Goal: Information Seeking & Learning: Learn about a topic

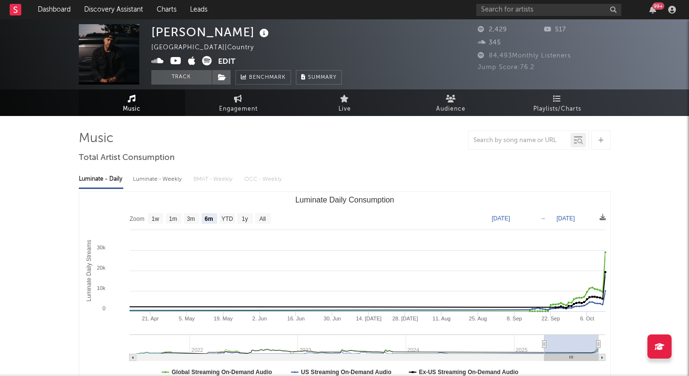
select select "6m"
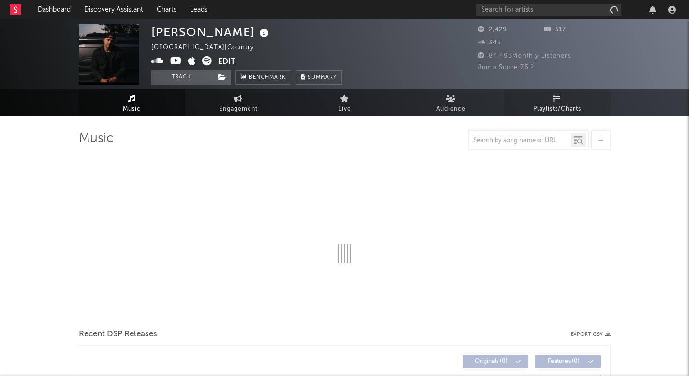
click at [576, 99] on link "Playlists/Charts" at bounding box center [557, 102] width 106 height 27
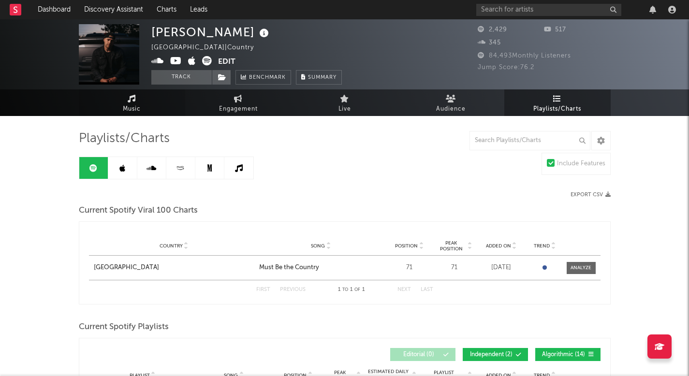
click at [125, 102] on link "Music" at bounding box center [132, 102] width 106 height 27
select select "6m"
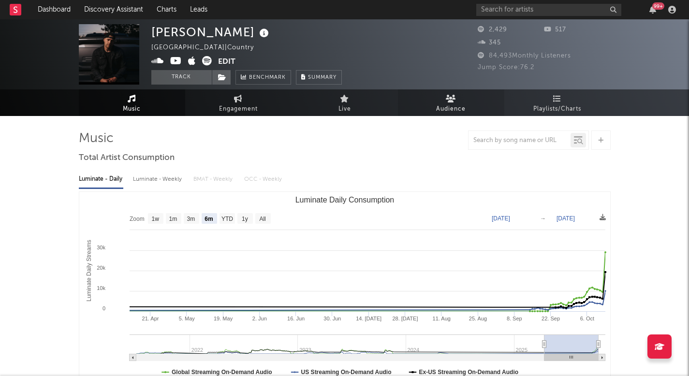
click at [440, 103] on link "Audience" at bounding box center [451, 102] width 106 height 27
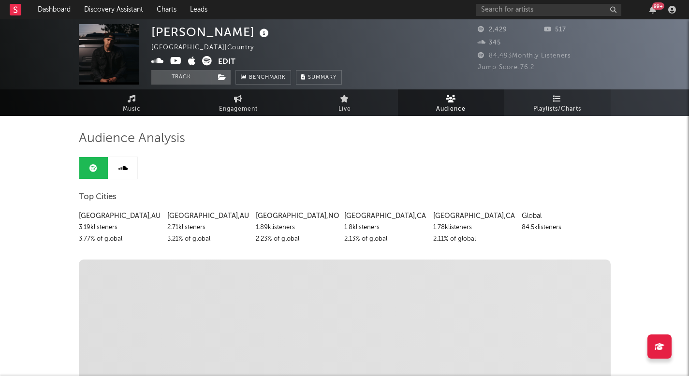
click at [565, 111] on span "Playlists/Charts" at bounding box center [557, 109] width 48 height 12
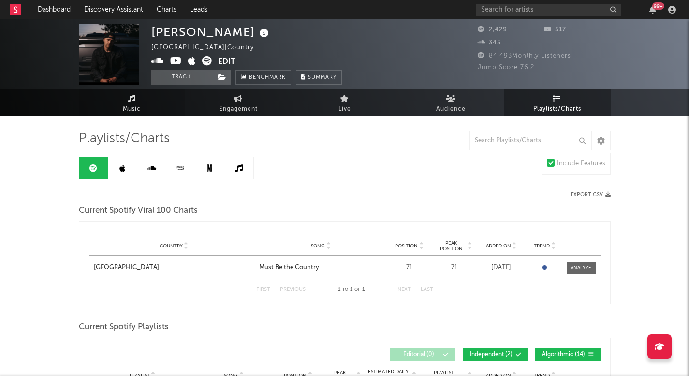
click at [145, 105] on link "Music" at bounding box center [132, 102] width 106 height 27
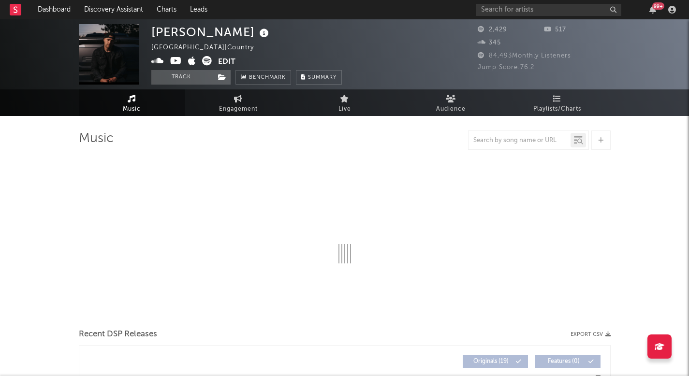
select select "6m"
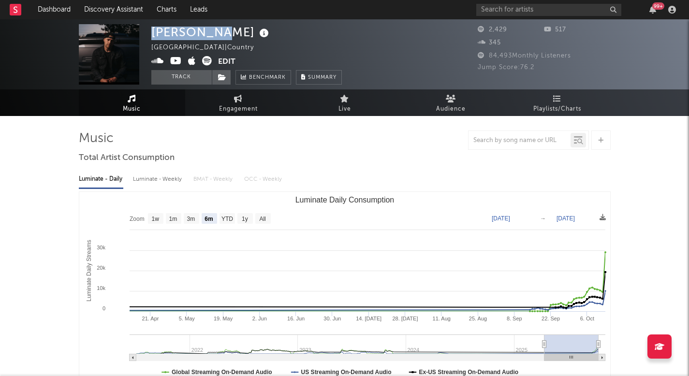
drag, startPoint x: 217, startPoint y: 34, endPoint x: 144, endPoint y: 33, distance: 72.5
click at [144, 33] on div "Dylan Burk United States | Country Edit Track Benchmark Summary 2,429 517 345 8…" at bounding box center [344, 54] width 689 height 70
copy div "[PERSON_NAME]"
click at [568, 107] on span "Playlists/Charts" at bounding box center [557, 109] width 48 height 12
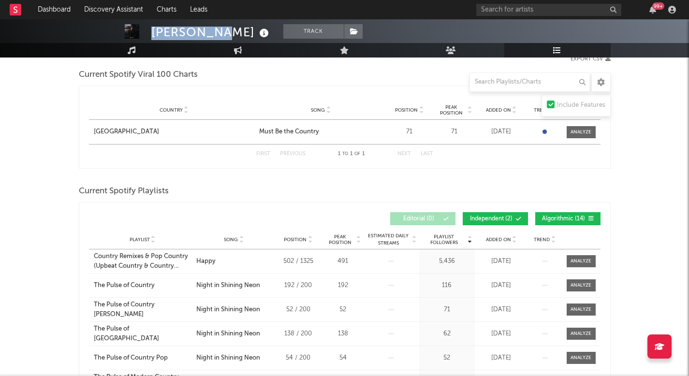
scroll to position [140, 0]
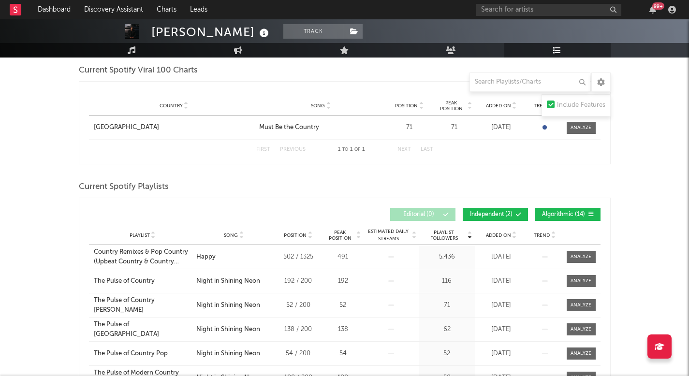
click at [506, 231] on div "Playlist City Song Position Peak Position Estimated Daily Streams Playlist Foll…" at bounding box center [345, 235] width 512 height 19
click at [503, 238] on div "Added On" at bounding box center [501, 235] width 48 height 7
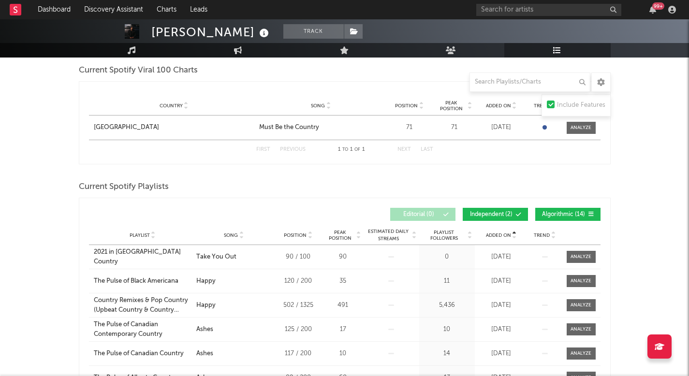
click at [503, 238] on div "Added On" at bounding box center [501, 235] width 48 height 7
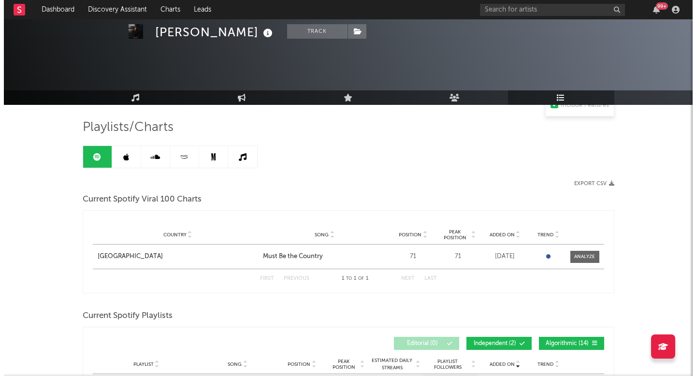
scroll to position [0, 0]
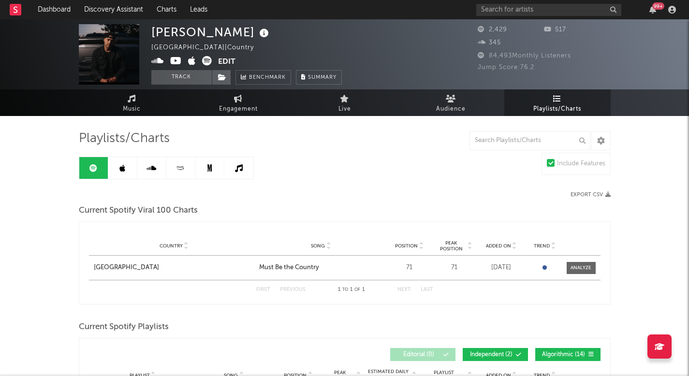
click at [130, 169] on link at bounding box center [122, 168] width 29 height 22
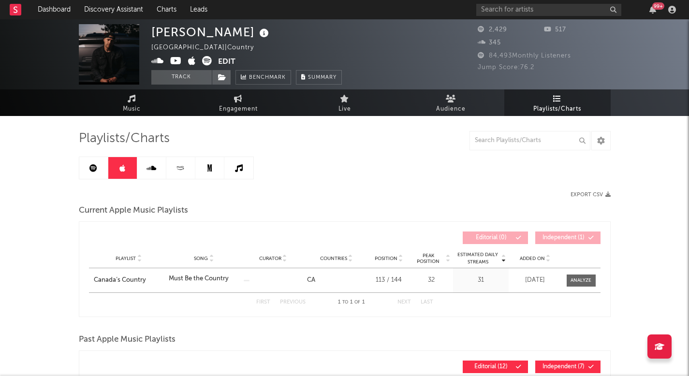
click at [249, 172] on link at bounding box center [238, 168] width 29 height 22
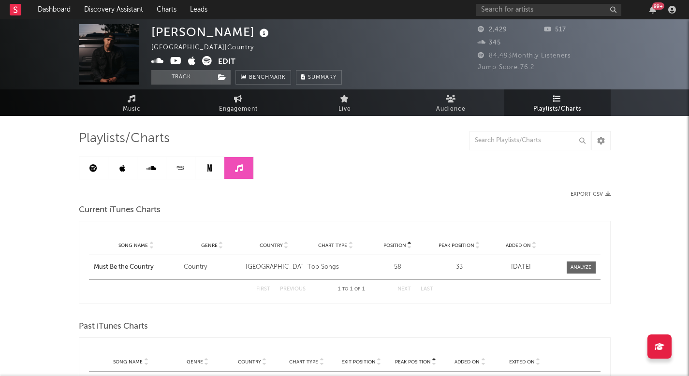
click at [107, 162] on link at bounding box center [93, 168] width 29 height 22
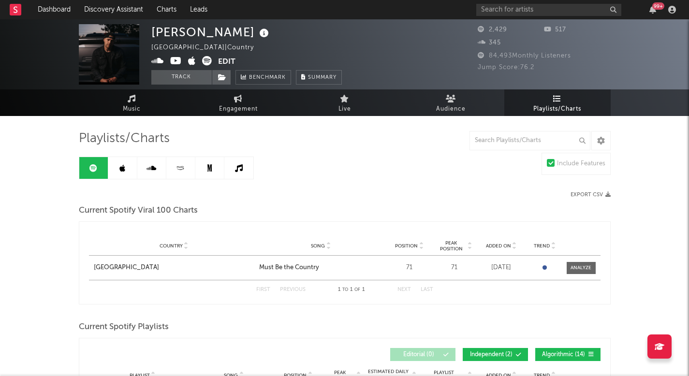
click at [94, 166] on icon at bounding box center [93, 168] width 8 height 8
click at [136, 103] on span "Music" at bounding box center [132, 109] width 18 height 12
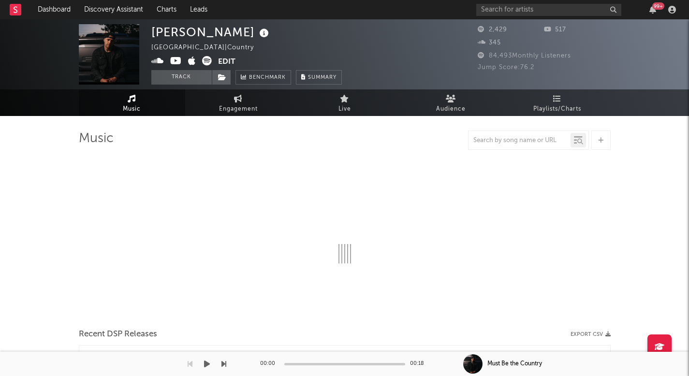
select select "6m"
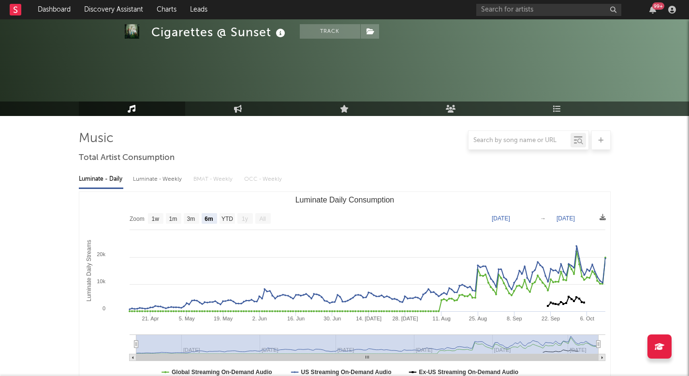
select select "6m"
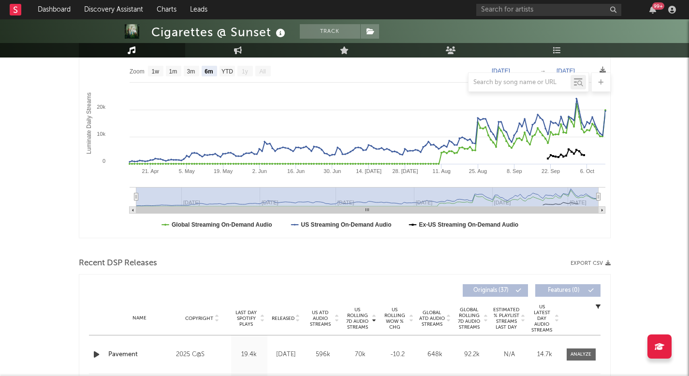
scroll to position [135, 0]
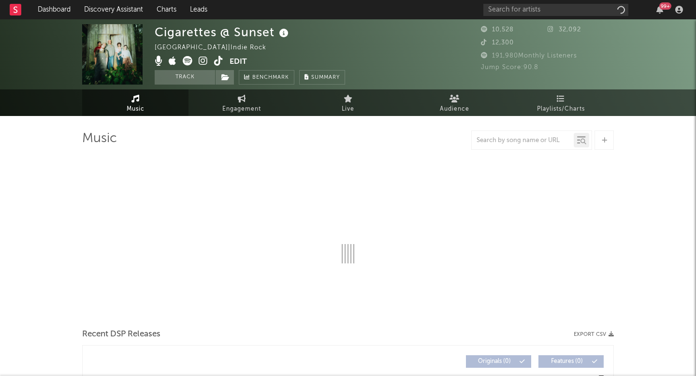
select select "6m"
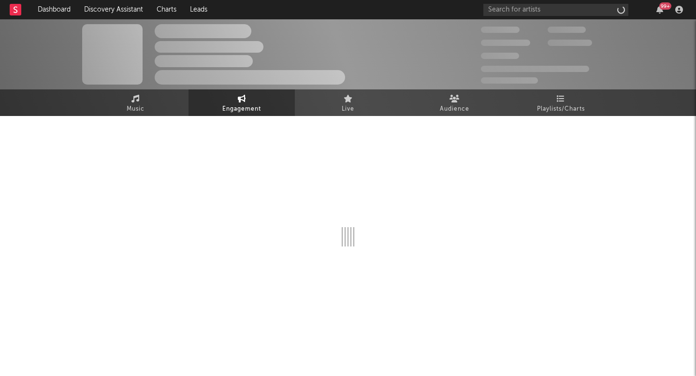
select select "1w"
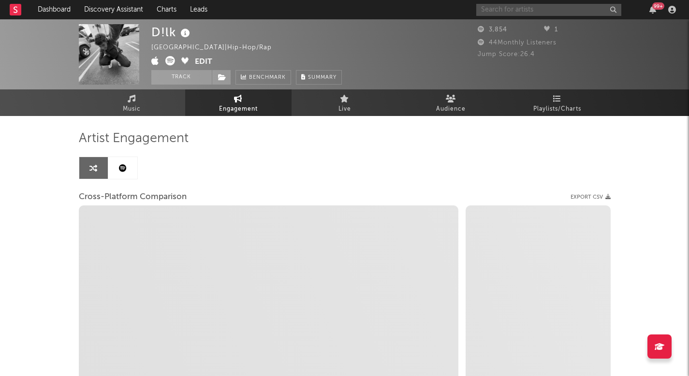
click at [535, 11] on input "text" at bounding box center [548, 10] width 145 height 12
type input "li"
select select "1m"
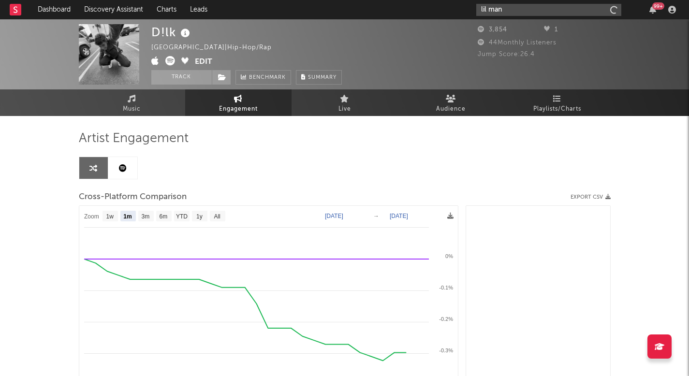
type input "lil man"
select select "1m"
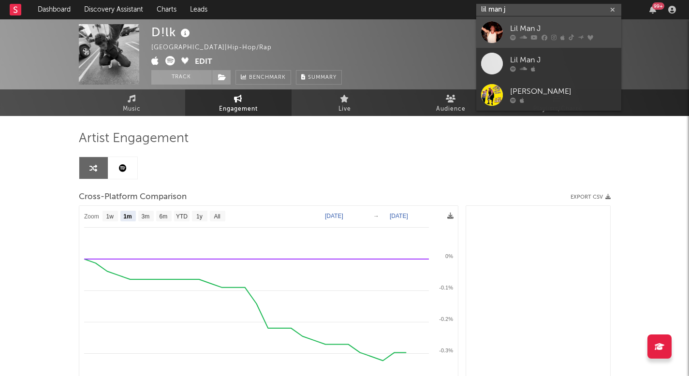
type input "lil man j"
click at [540, 27] on div "Lil Man J" at bounding box center [563, 29] width 106 height 12
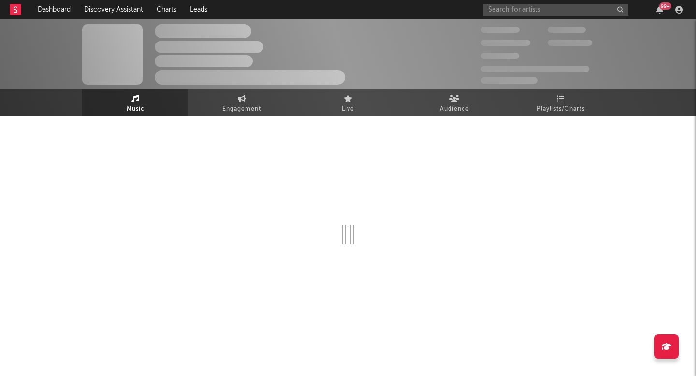
select select "6m"
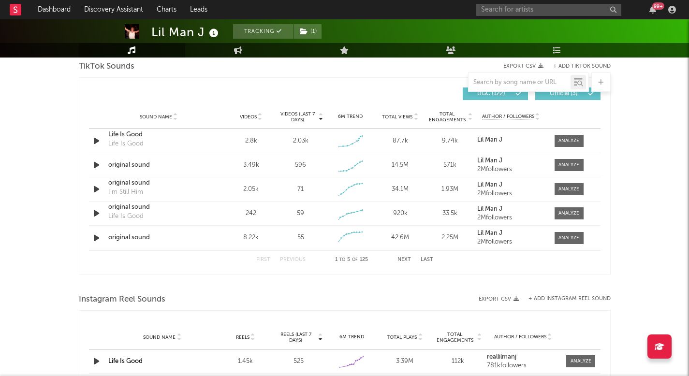
scroll to position [667, 0]
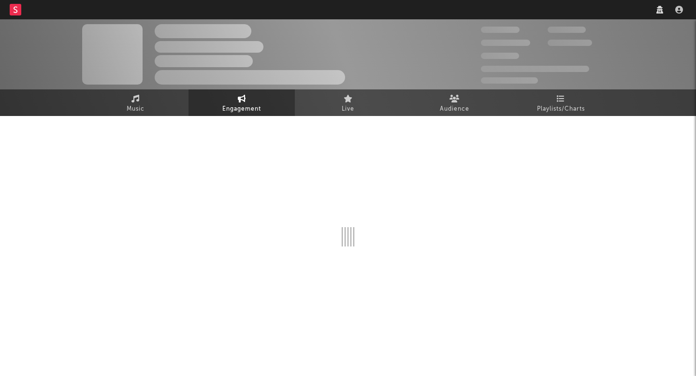
select select "1w"
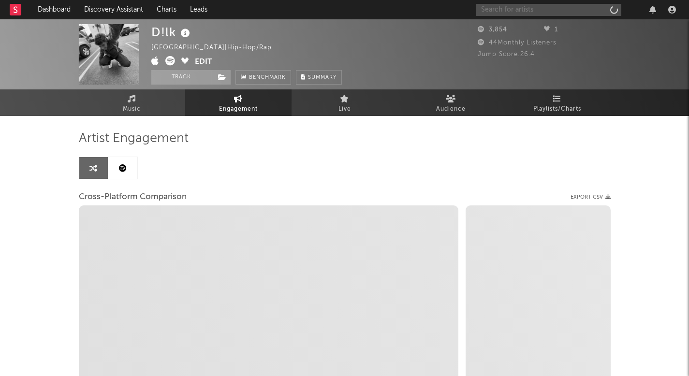
click at [519, 7] on input "text" at bounding box center [548, 10] width 145 height 12
select select "1m"
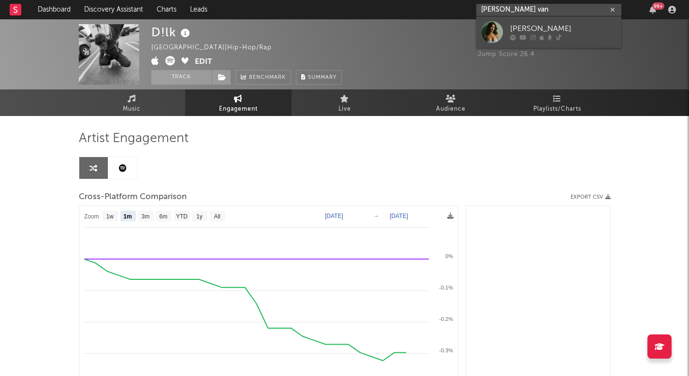
type input "isbel van"
click at [559, 35] on icon at bounding box center [558, 38] width 5 height 6
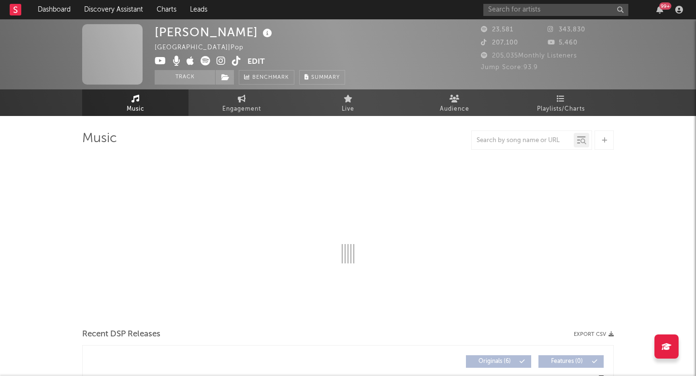
select select "1w"
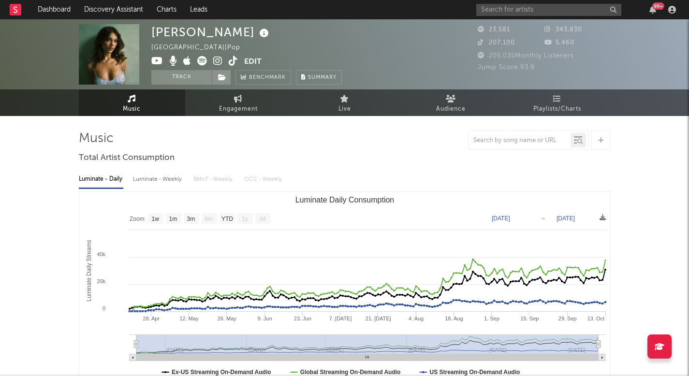
click at [234, 59] on icon at bounding box center [233, 61] width 9 height 10
click at [247, 108] on span "Engagement" at bounding box center [238, 109] width 39 height 12
select select "1w"
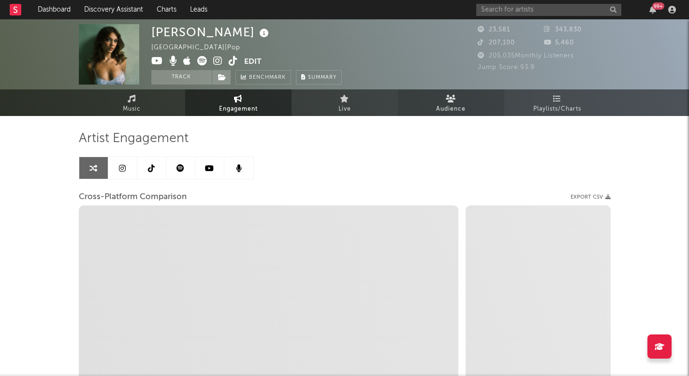
click at [446, 115] on span "Audience" at bounding box center [450, 109] width 29 height 12
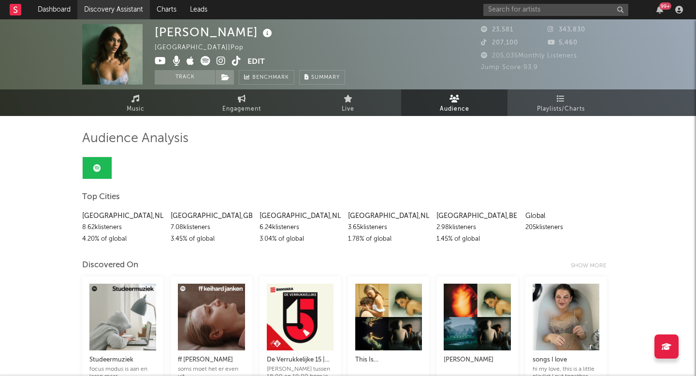
click at [126, 6] on link "Discovery Assistant" at bounding box center [113, 9] width 73 height 19
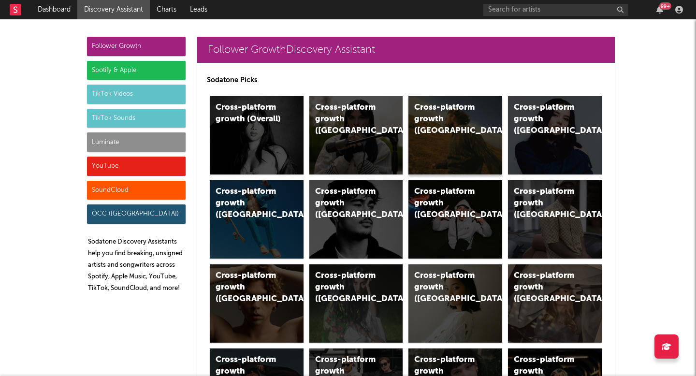
click at [458, 117] on div "Cross-platform growth (US)" at bounding box center [447, 119] width 66 height 35
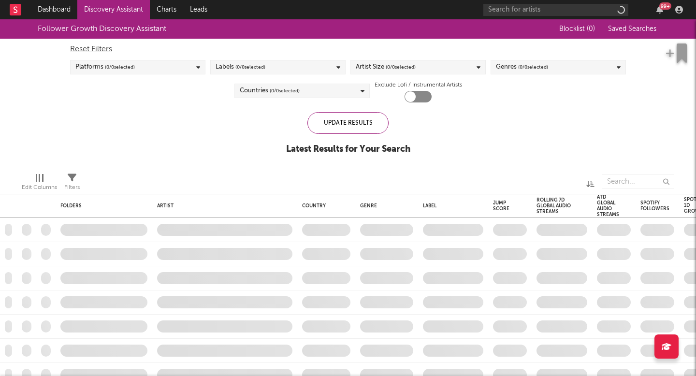
checkbox input "true"
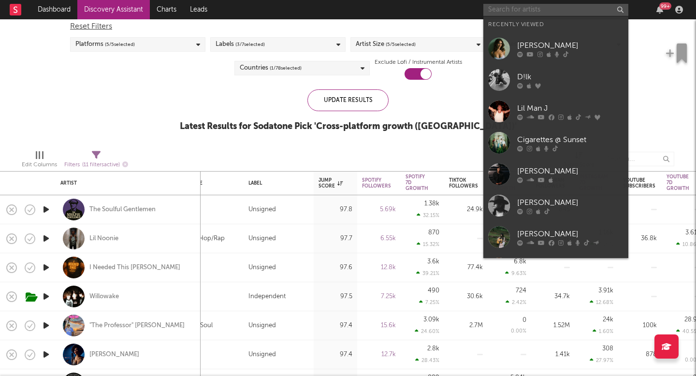
click at [507, 15] on input "text" at bounding box center [556, 10] width 145 height 12
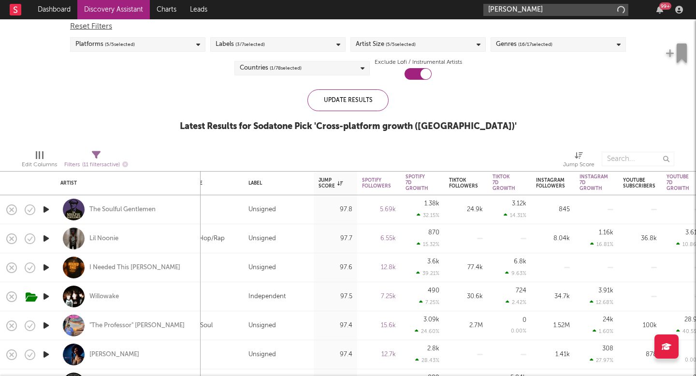
type input "laine gardner"
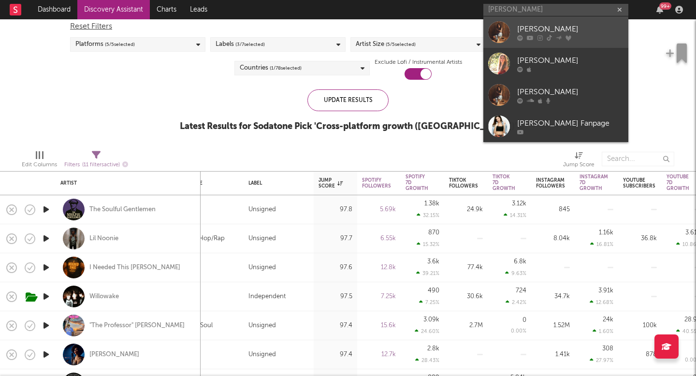
click at [525, 32] on div "[PERSON_NAME]" at bounding box center [570, 29] width 106 height 12
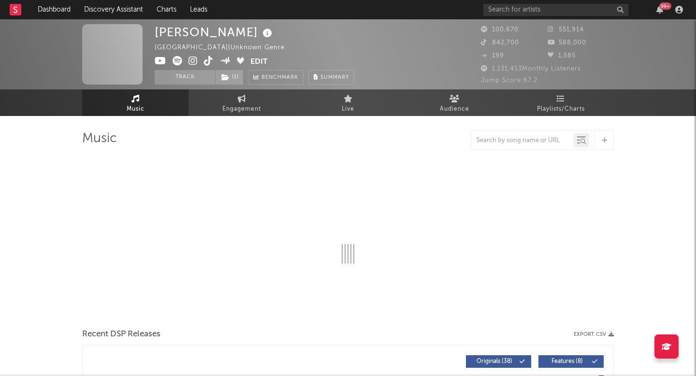
select select "6m"
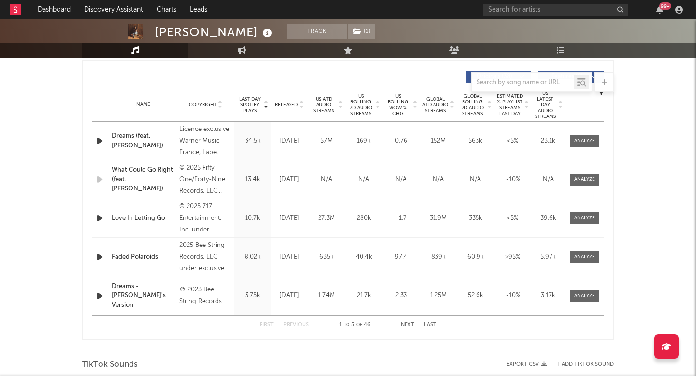
scroll to position [341, 0]
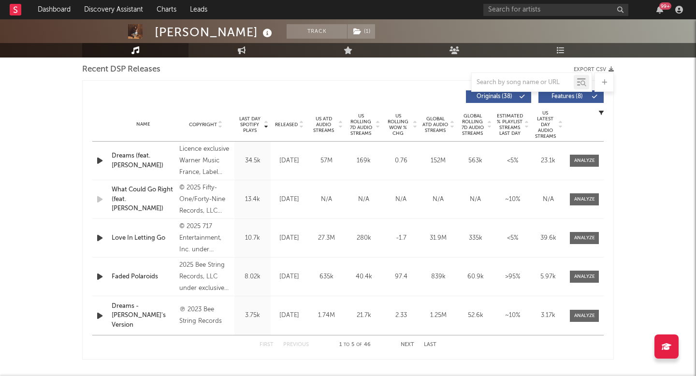
click at [366, 125] on span "US Rolling 7D Audio Streams" at bounding box center [361, 124] width 27 height 23
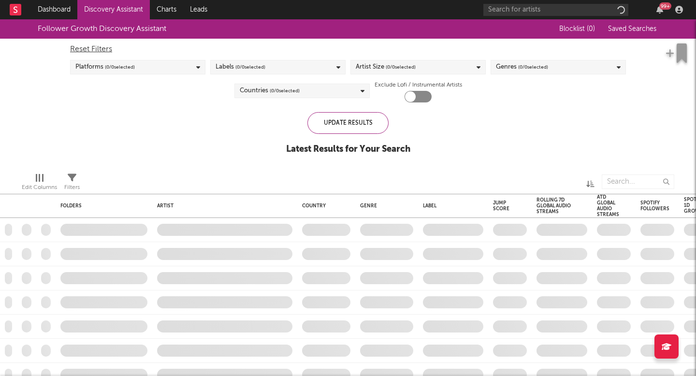
checkbox input "true"
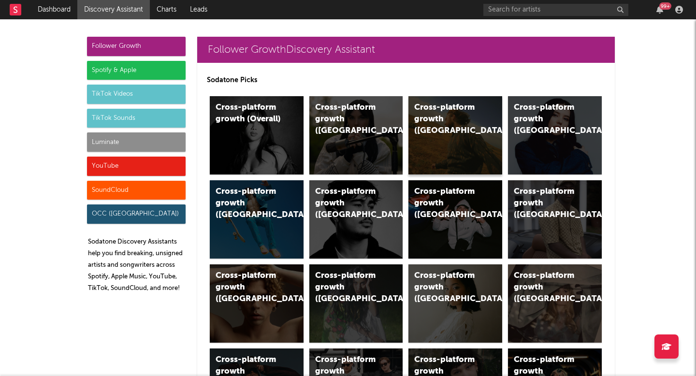
click at [471, 151] on div "Cross-platform growth (US)" at bounding box center [456, 135] width 94 height 78
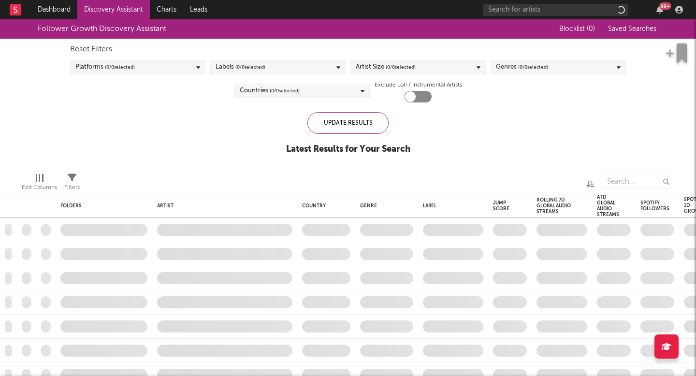
checkbox input "true"
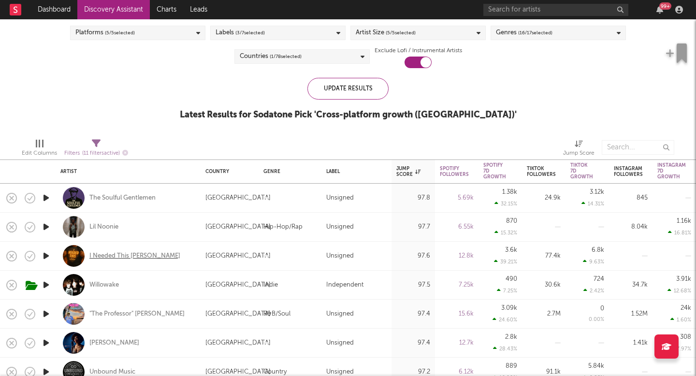
click at [137, 258] on div "I Needed This [PERSON_NAME]" at bounding box center [134, 256] width 91 height 9
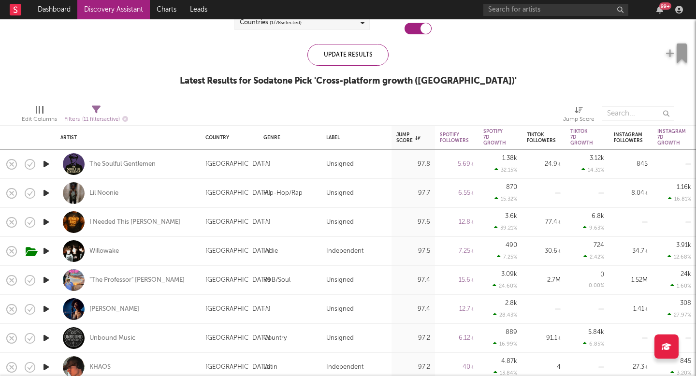
click at [137, 5] on link "Discovery Assistant" at bounding box center [113, 9] width 73 height 19
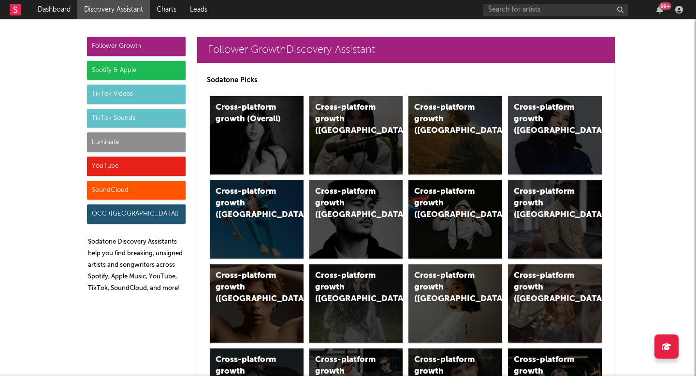
click at [147, 147] on div "Luminate" at bounding box center [136, 141] width 99 height 19
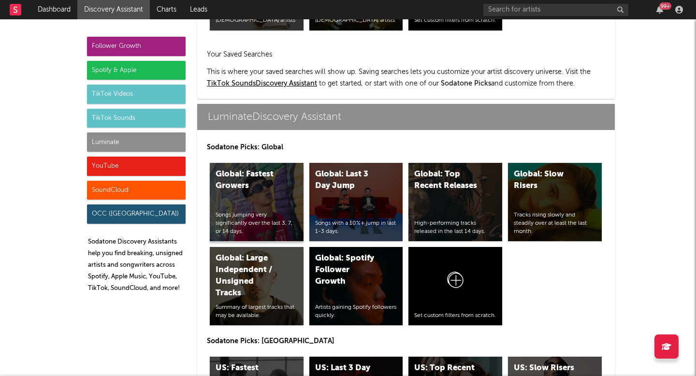
scroll to position [4682, 0]
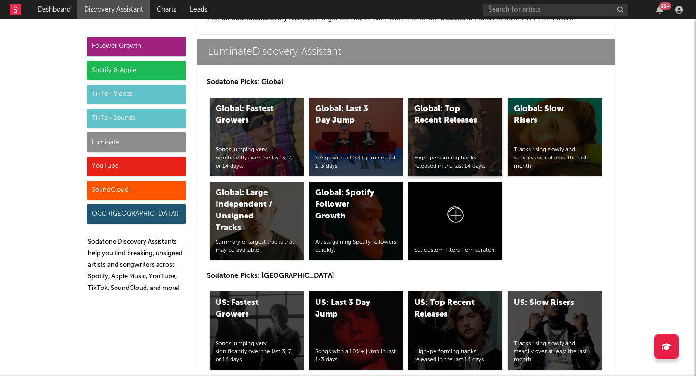
click at [461, 108] on div "Global: Top Recent Releases" at bounding box center [447, 114] width 66 height 23
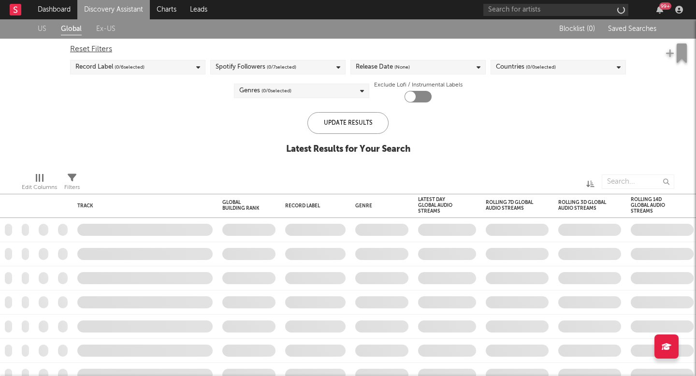
checkbox input "true"
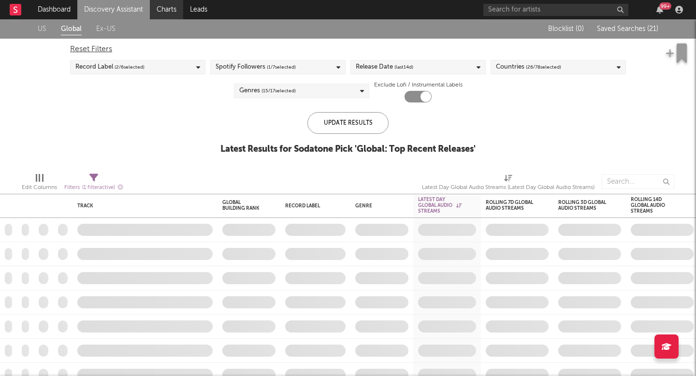
click at [172, 1] on link "Charts" at bounding box center [166, 9] width 33 height 19
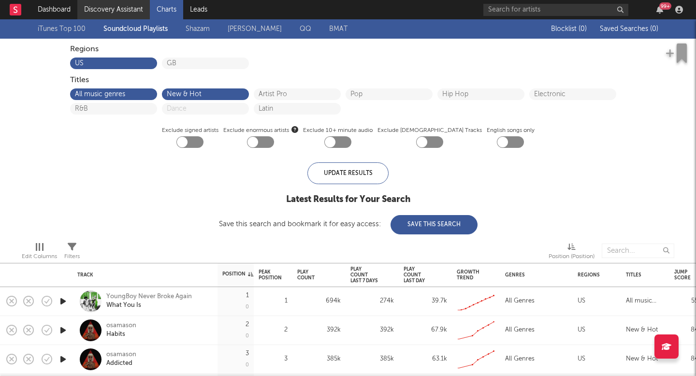
click at [119, 7] on link "Discovery Assistant" at bounding box center [113, 9] width 73 height 19
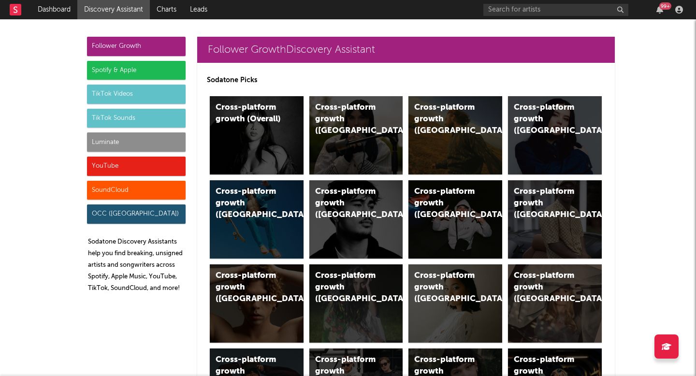
click at [141, 132] on div "Luminate" at bounding box center [136, 141] width 99 height 19
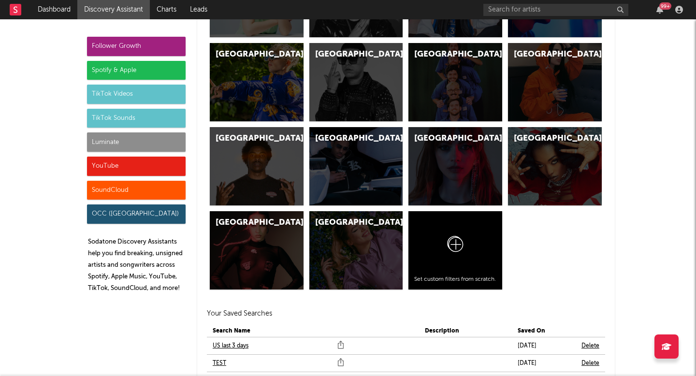
scroll to position [4682, 0]
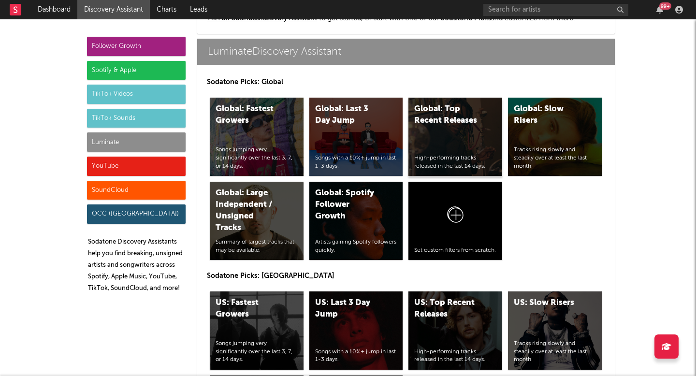
click at [468, 142] on div "Global: Top Recent Releases High-performing tracks released in the last 14 days." at bounding box center [456, 137] width 94 height 78
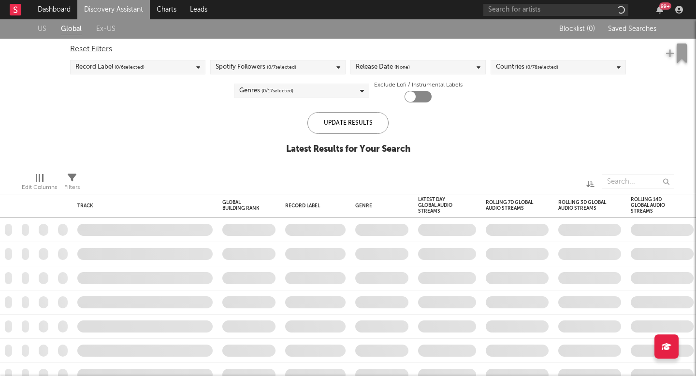
checkbox input "true"
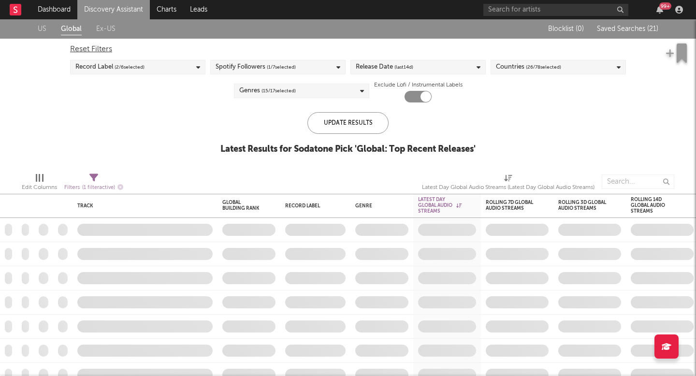
click at [468, 143] on div "Update Results Latest Results for Sodatone Pick ' Global: Top Recent Releases '" at bounding box center [348, 138] width 255 height 53
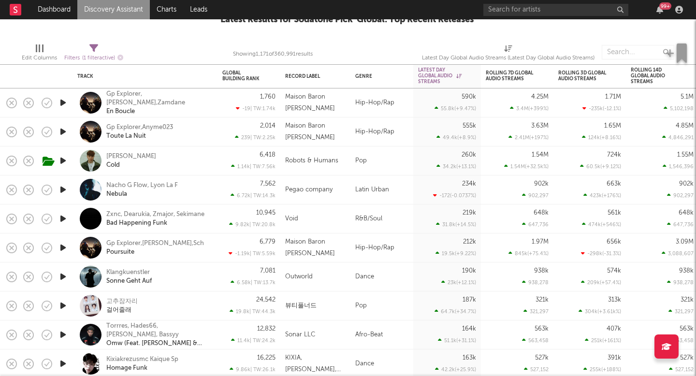
click at [206, 128] on div "Gp Explorer,Anyme023 Toute La Nuit" at bounding box center [158, 131] width 104 height 17
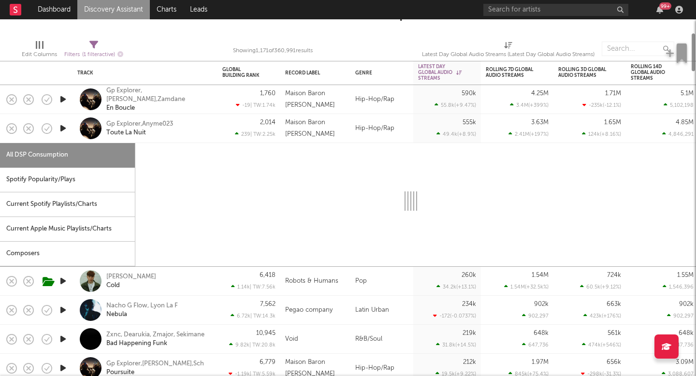
select select "1w"
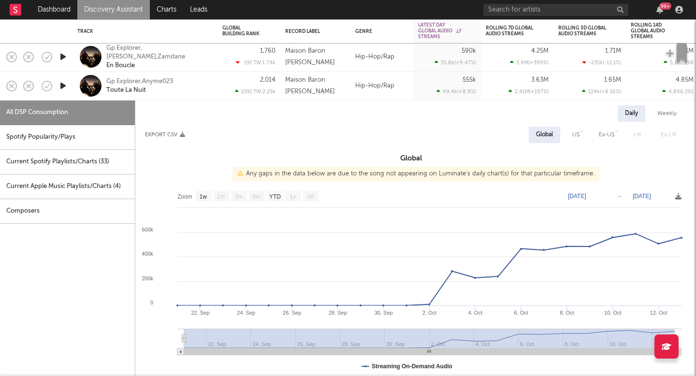
click at [230, 80] on div "2,014 239 | TW: 2.25k" at bounding box center [248, 86] width 53 height 29
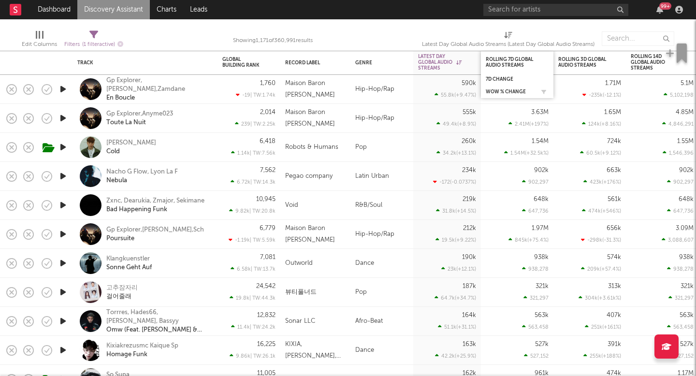
click at [511, 87] on div "WoW % Change" at bounding box center [517, 92] width 63 height 10
click at [511, 89] on div "WoW % Change" at bounding box center [510, 92] width 48 height 6
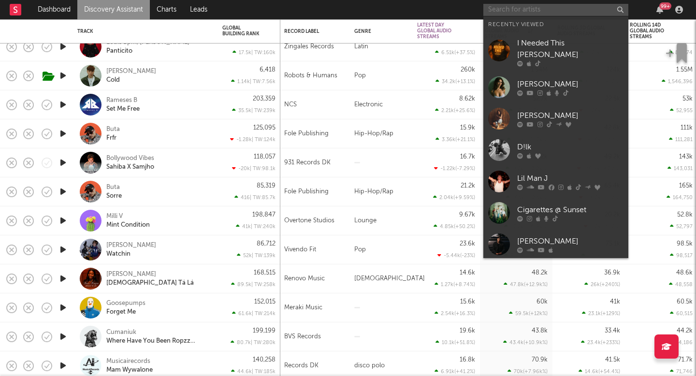
click at [509, 8] on input "text" at bounding box center [556, 10] width 145 height 12
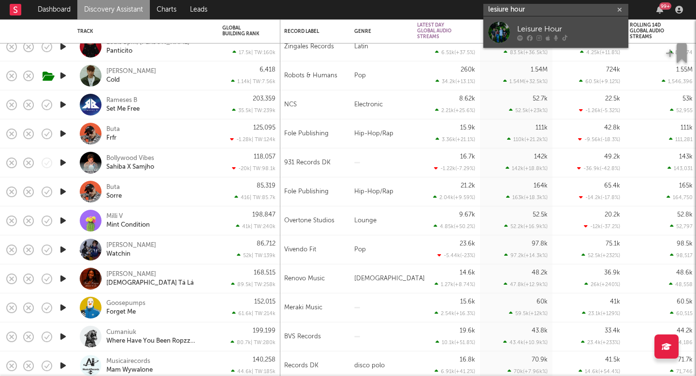
type input "lesiure hour"
click at [514, 28] on link "Leisure Hour" at bounding box center [556, 31] width 145 height 31
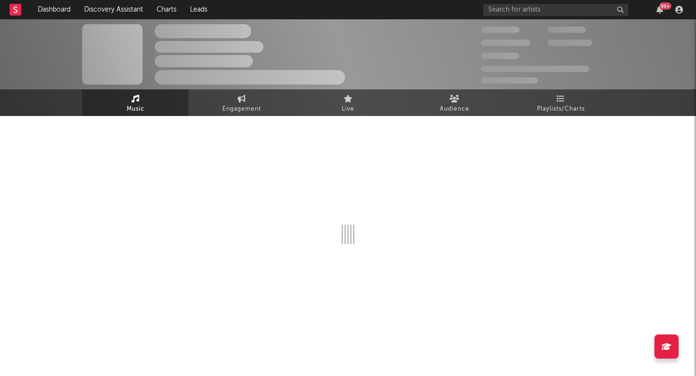
select select "6m"
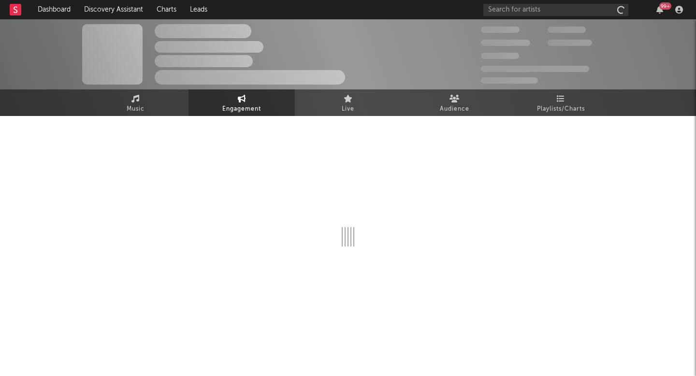
select select "1w"
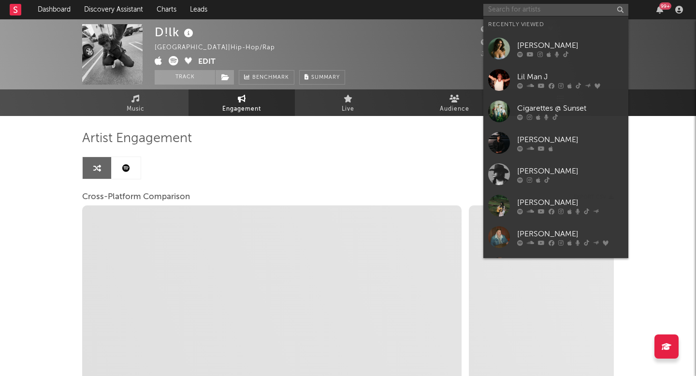
click at [563, 9] on input "text" at bounding box center [556, 10] width 145 height 12
type input "is"
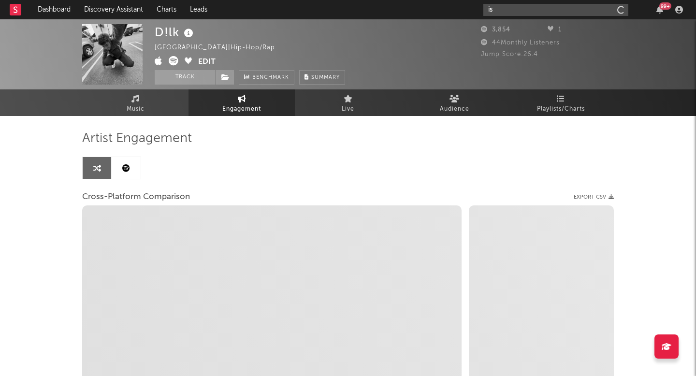
select select "1m"
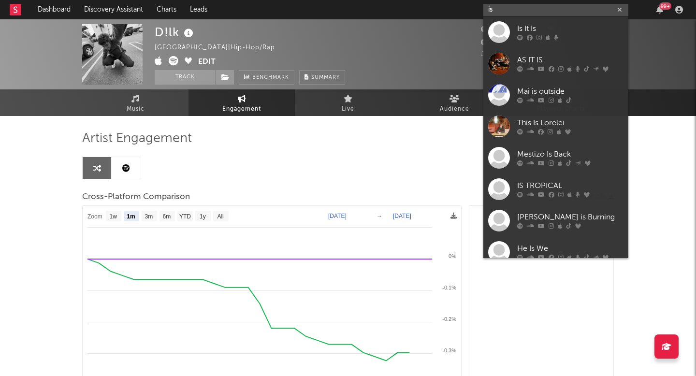
select select "1m"
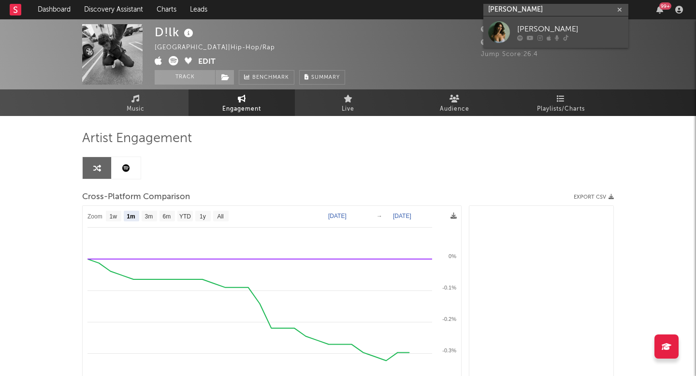
type input "[PERSON_NAME]"
click at [556, 23] on div "[PERSON_NAME]" at bounding box center [570, 29] width 106 height 12
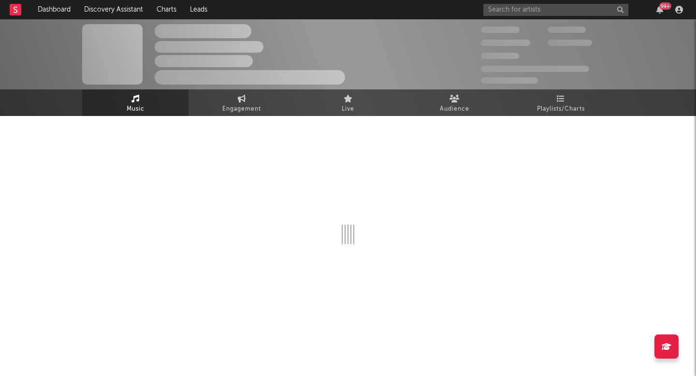
select select "1w"
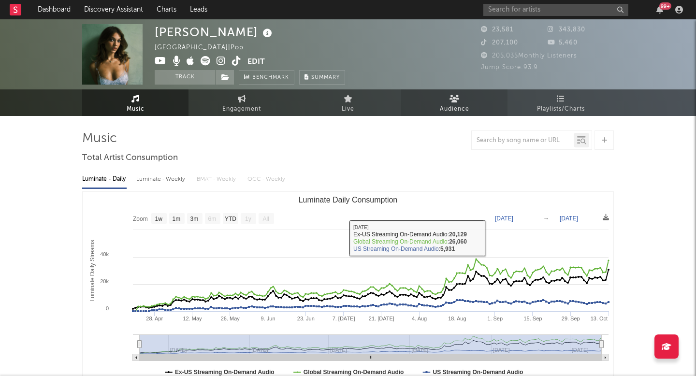
click at [481, 111] on link "Audience" at bounding box center [454, 102] width 106 height 27
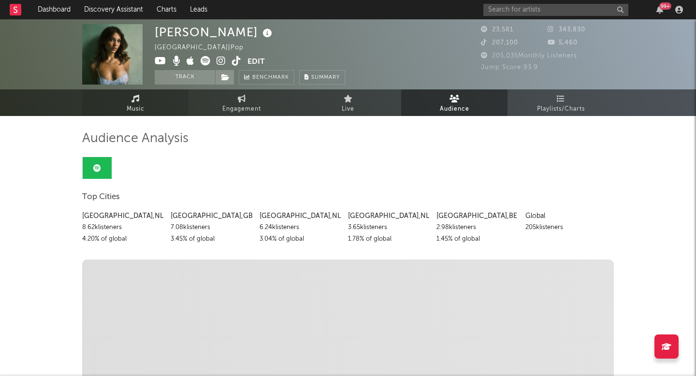
click at [141, 100] on link "Music" at bounding box center [135, 102] width 106 height 27
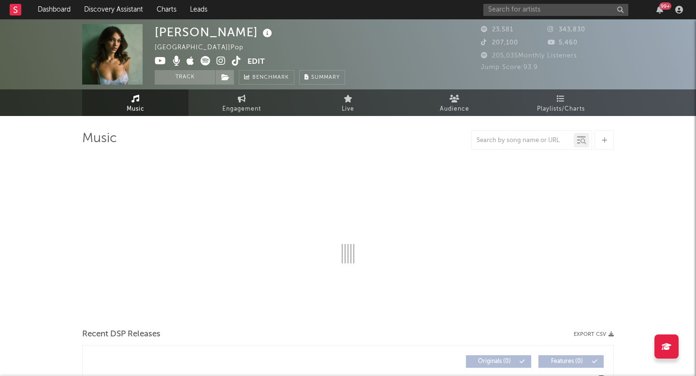
select select "1w"
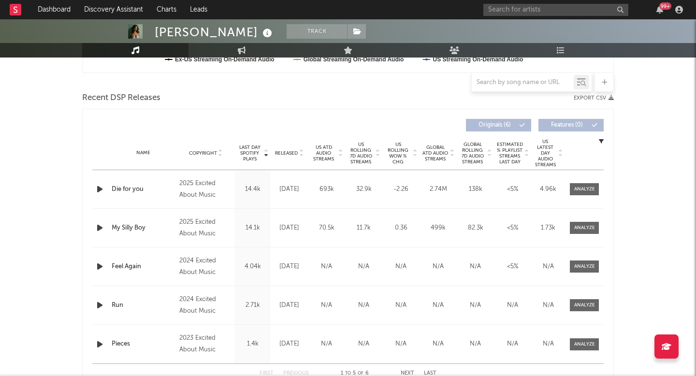
scroll to position [317, 0]
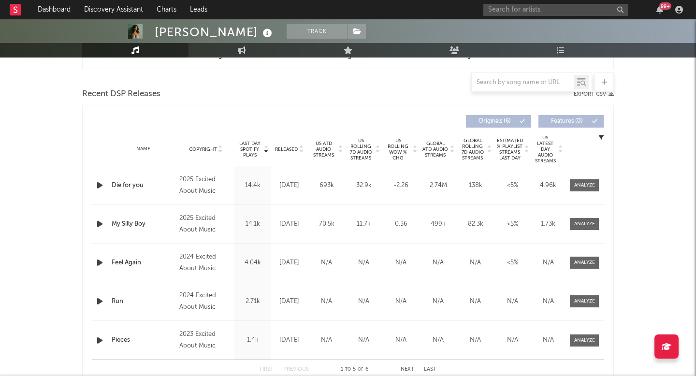
click at [357, 143] on span "US Rolling 7D Audio Streams" at bounding box center [361, 149] width 27 height 23
click at [579, 221] on div at bounding box center [584, 224] width 21 height 7
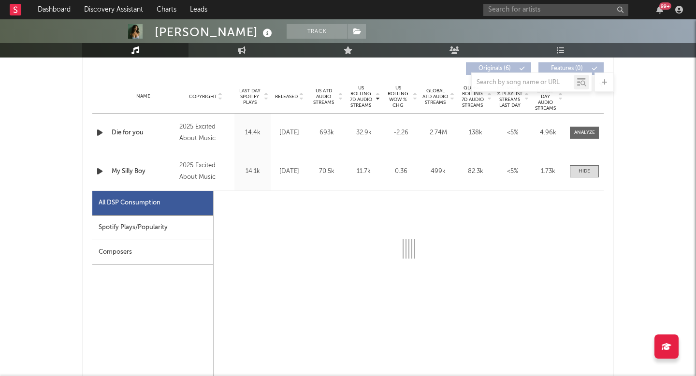
select select "1w"
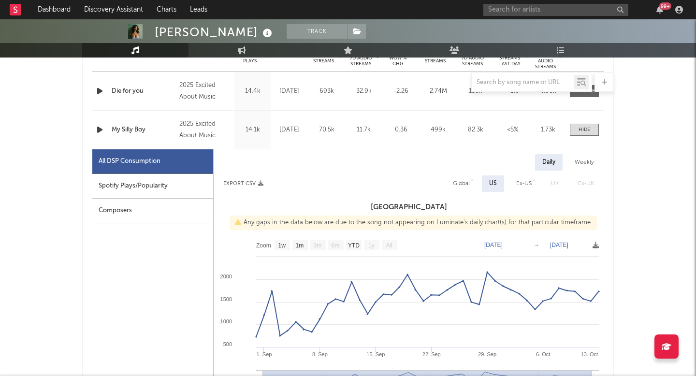
scroll to position [413, 0]
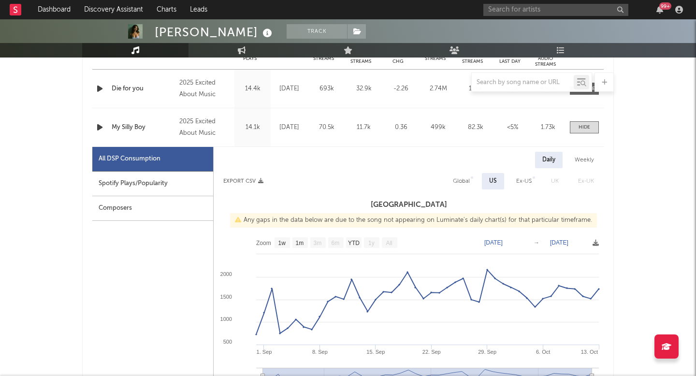
click at [589, 152] on div "Weekly" at bounding box center [585, 160] width 34 height 16
select select "1w"
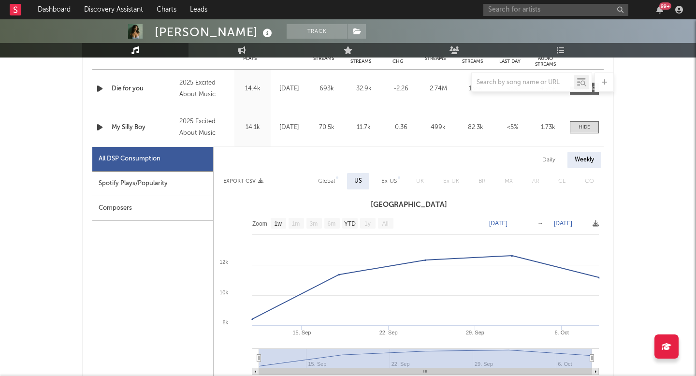
click at [555, 166] on div "Daily" at bounding box center [549, 160] width 28 height 16
select select "1w"
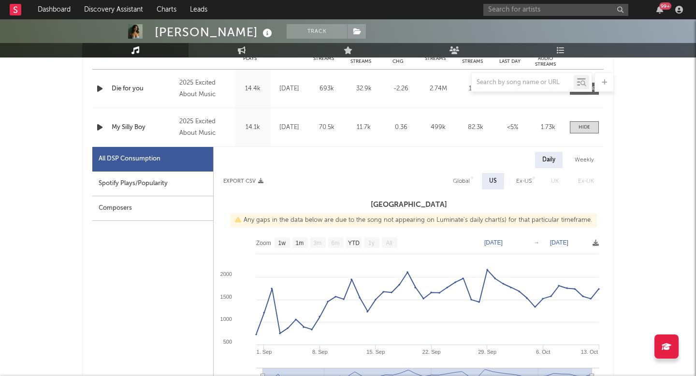
click at [467, 181] on div "Global" at bounding box center [461, 182] width 17 height 12
select select "1w"
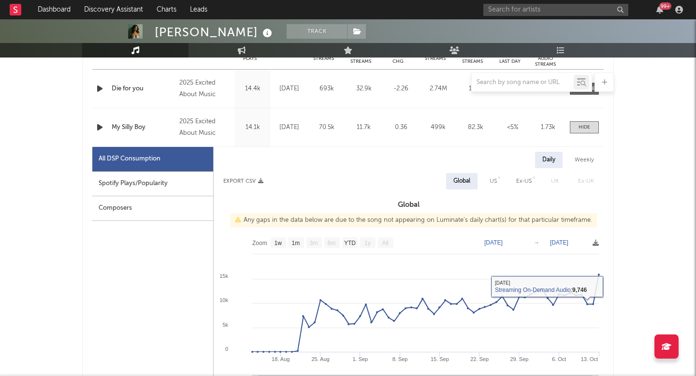
click at [491, 182] on div "US" at bounding box center [493, 182] width 7 height 12
select select "1w"
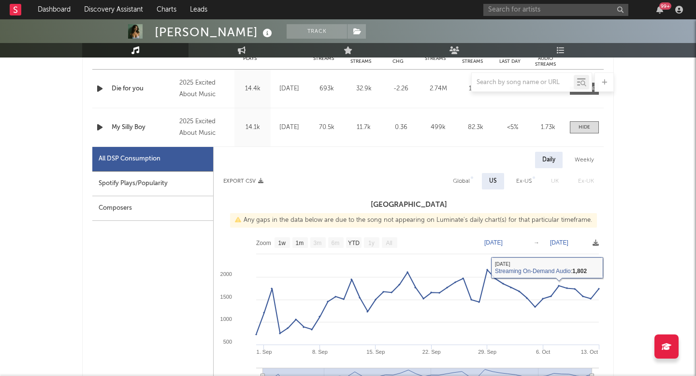
click at [464, 180] on div "Global" at bounding box center [461, 182] width 17 height 12
select select "1w"
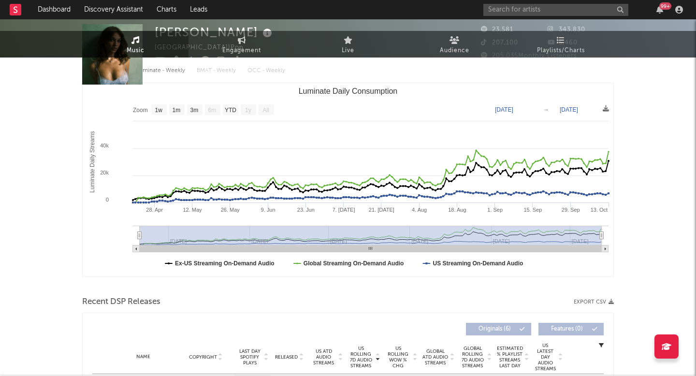
scroll to position [0, 0]
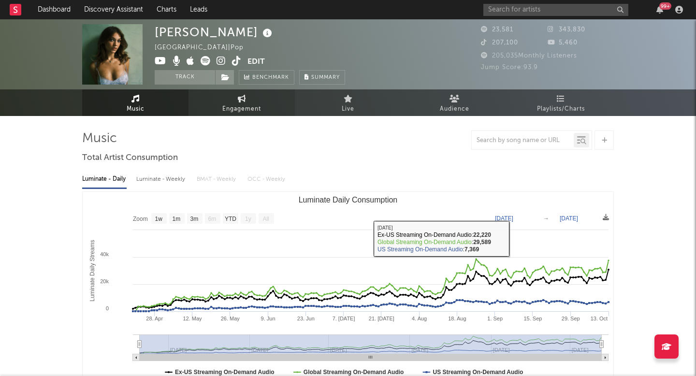
click at [231, 113] on span "Engagement" at bounding box center [241, 109] width 39 height 12
select select "1w"
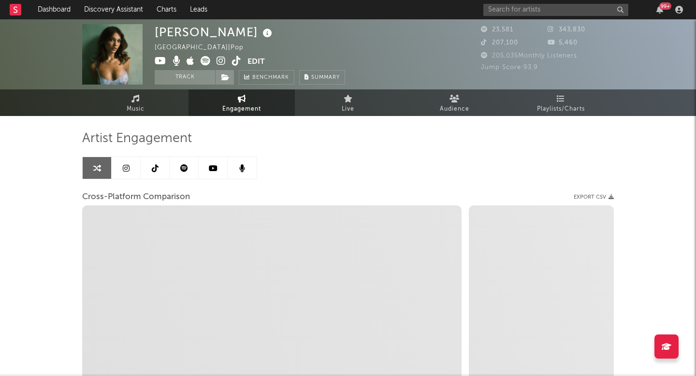
select select "1m"
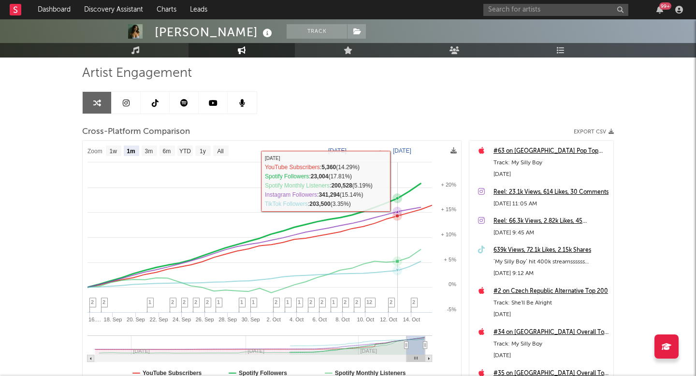
scroll to position [72, 0]
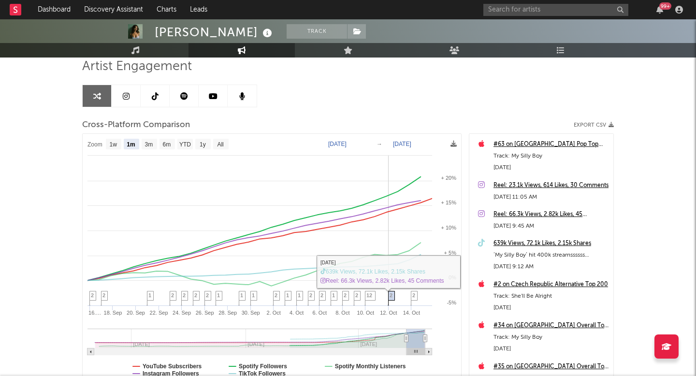
click at [391, 293] on span "2" at bounding box center [391, 296] width 3 height 6
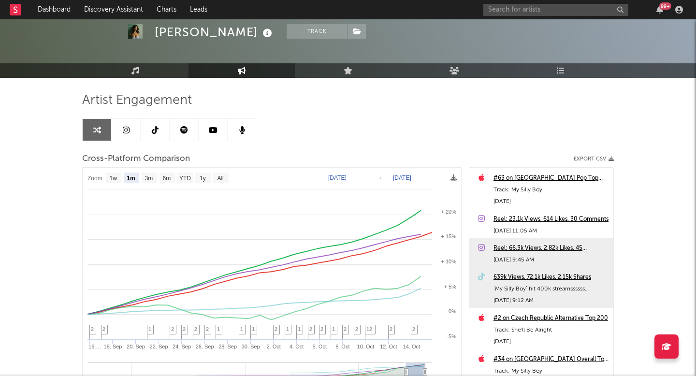
scroll to position [30, 0]
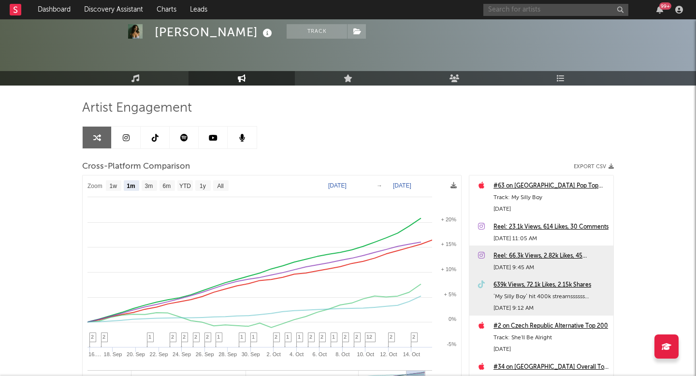
click at [510, 7] on input "text" at bounding box center [556, 10] width 145 height 12
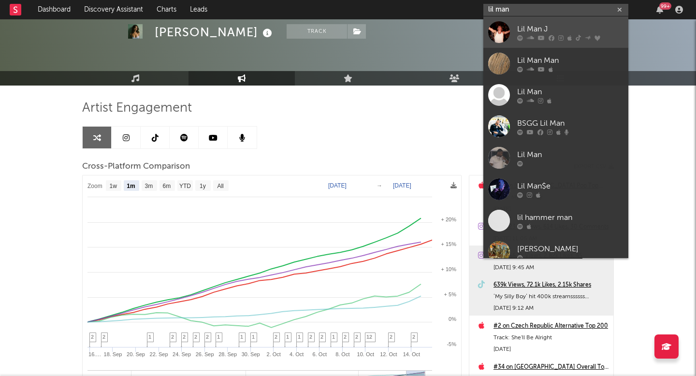
type input "lil man"
click at [549, 36] on icon at bounding box center [552, 38] width 6 height 6
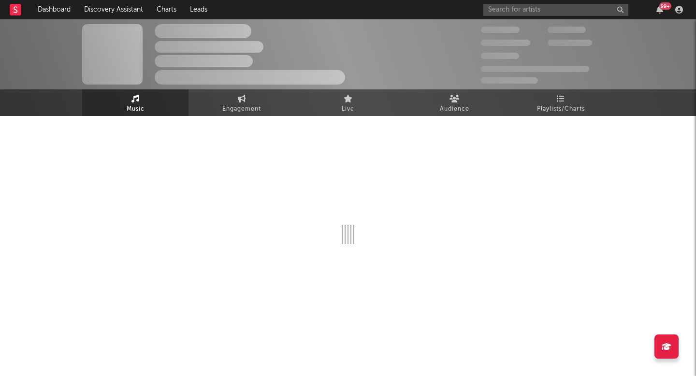
select select "6m"
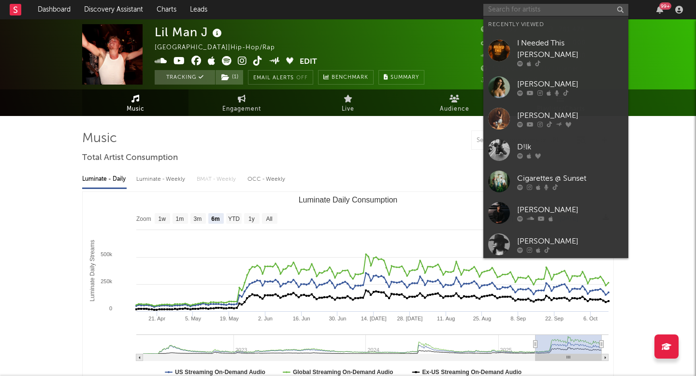
click at [528, 12] on input "text" at bounding box center [556, 10] width 145 height 12
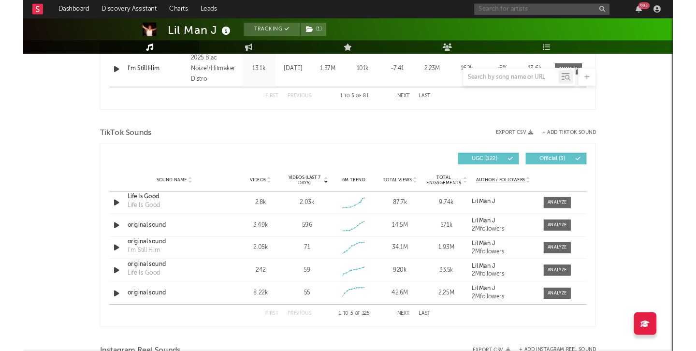
scroll to position [612, 0]
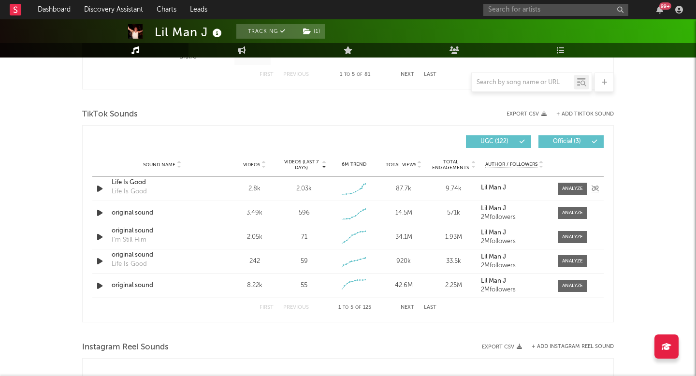
click at [123, 185] on div "Life Is Good" at bounding box center [162, 183] width 101 height 10
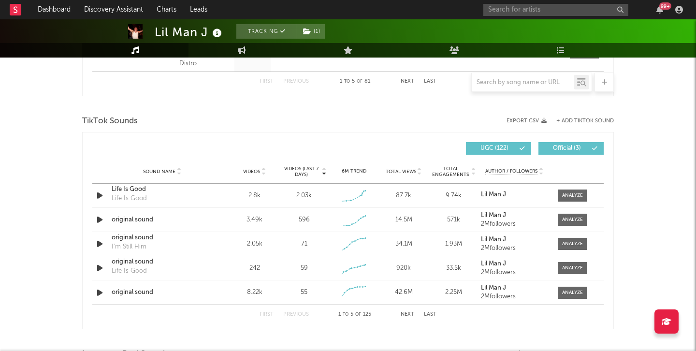
scroll to position [653, 0]
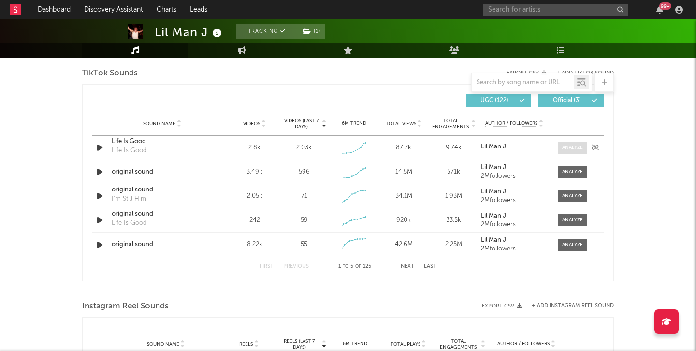
click at [576, 150] on div at bounding box center [572, 147] width 21 height 7
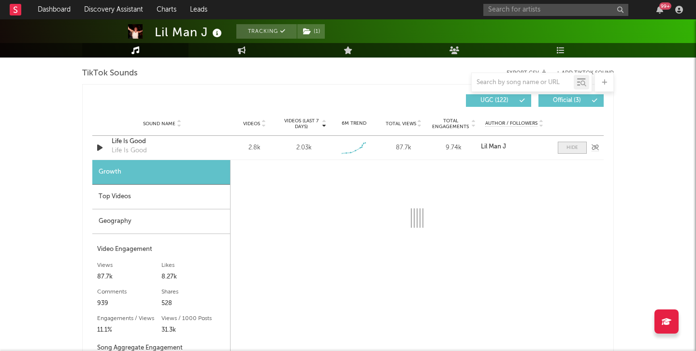
select select "1w"
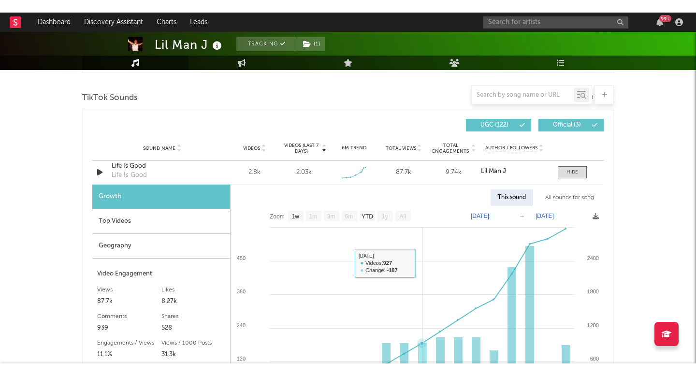
scroll to position [642, 0]
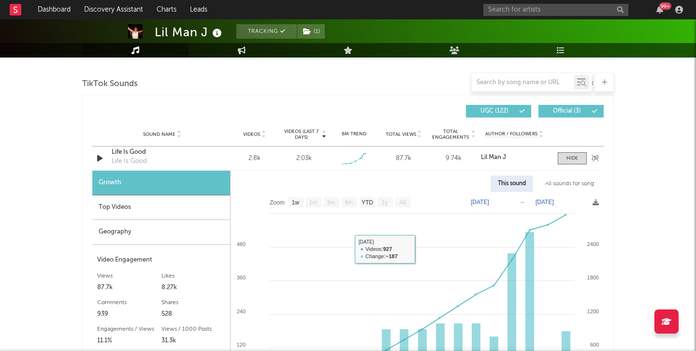
click at [151, 159] on div "Life Is Good Life Is Good" at bounding box center [162, 158] width 101 height 22
click at [127, 152] on div "Life Is Good" at bounding box center [162, 152] width 101 height 10
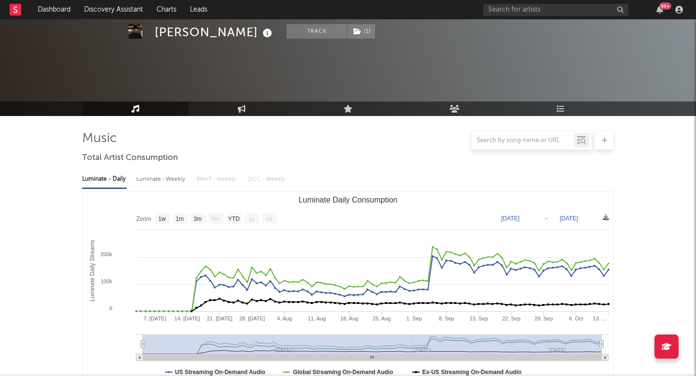
select select "1w"
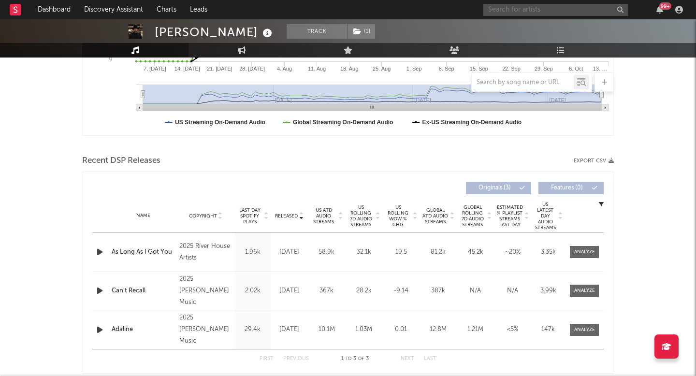
click at [563, 9] on input "text" at bounding box center [556, 10] width 145 height 12
type input "lil man j"
click at [101, 5] on link "Discovery Assistant" at bounding box center [113, 9] width 73 height 19
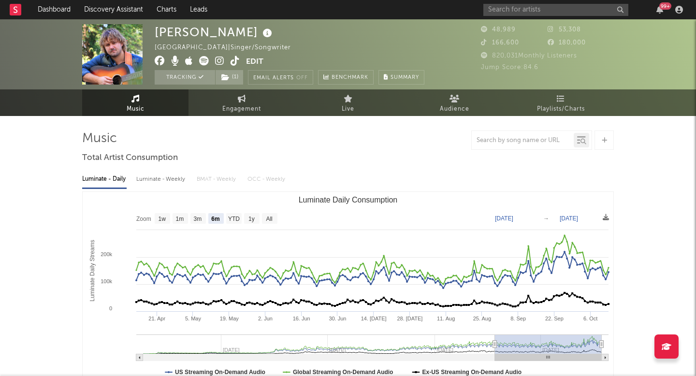
select select "6m"
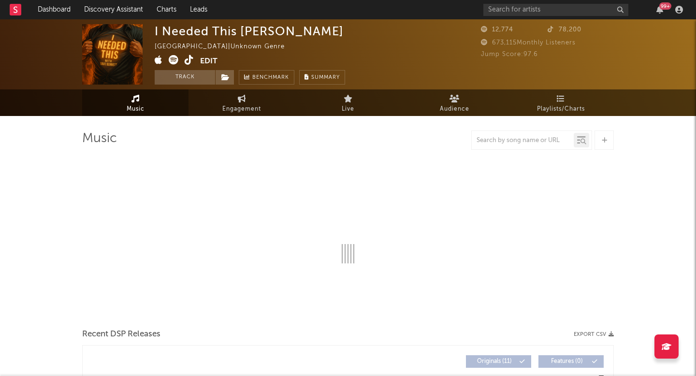
select select "1w"
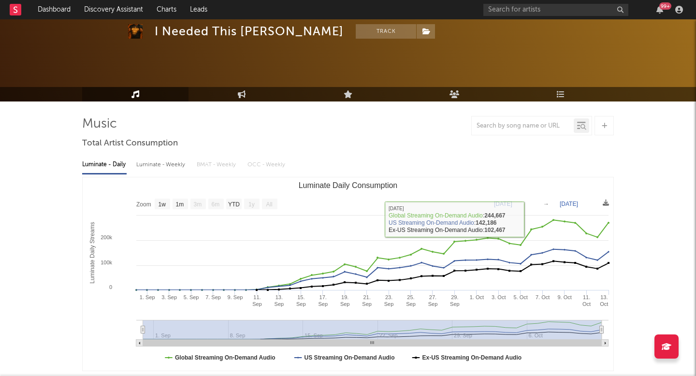
scroll to position [6, 0]
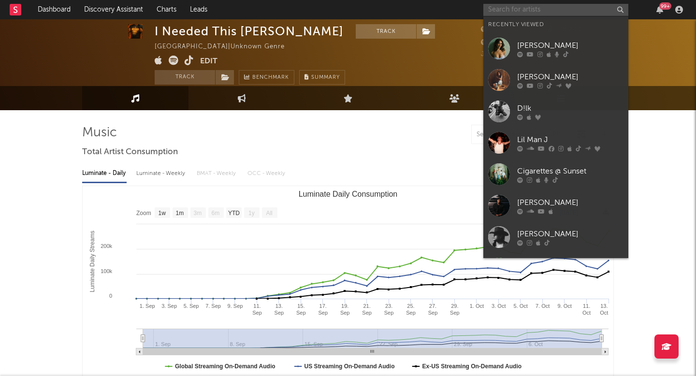
click at [529, 12] on input "text" at bounding box center [556, 10] width 145 height 12
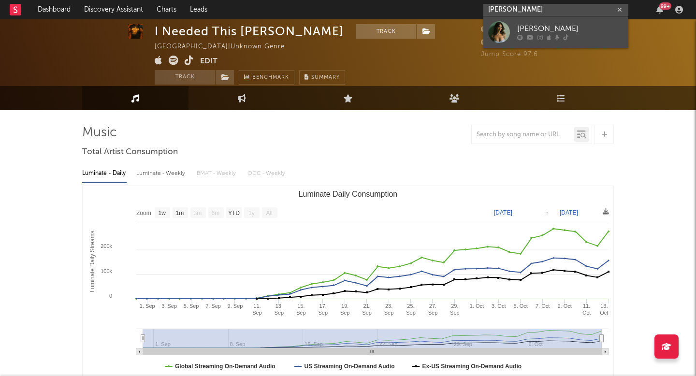
type input "[PERSON_NAME]"
click at [552, 26] on div "[PERSON_NAME]" at bounding box center [570, 29] width 106 height 12
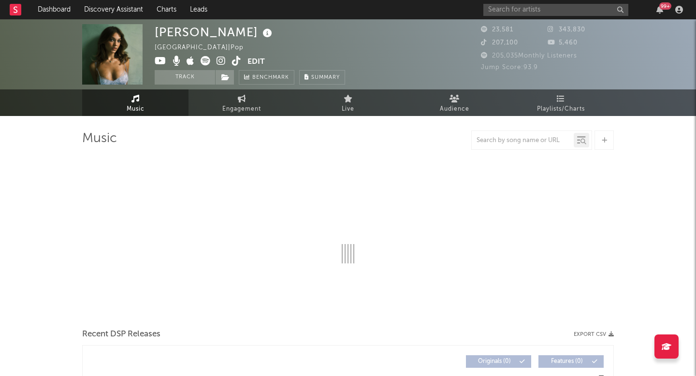
select select "1w"
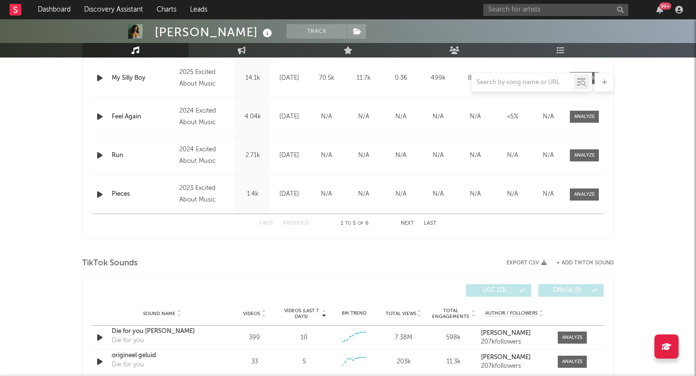
scroll to position [491, 0]
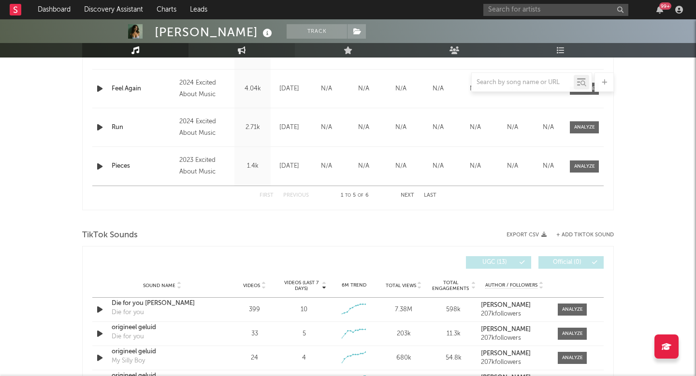
click at [244, 54] on link "Engagement" at bounding box center [242, 50] width 106 height 15
select select "1w"
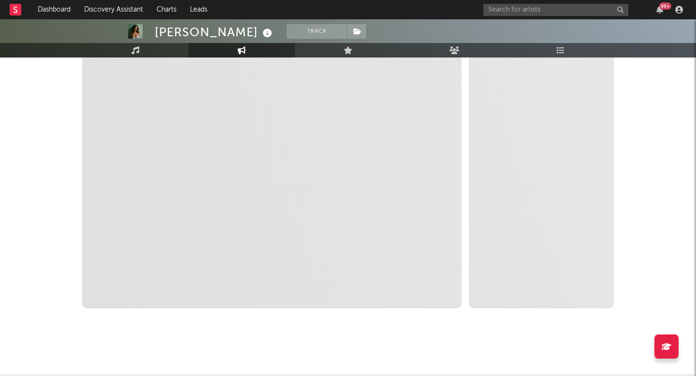
scroll to position [151, 0]
select select "1m"
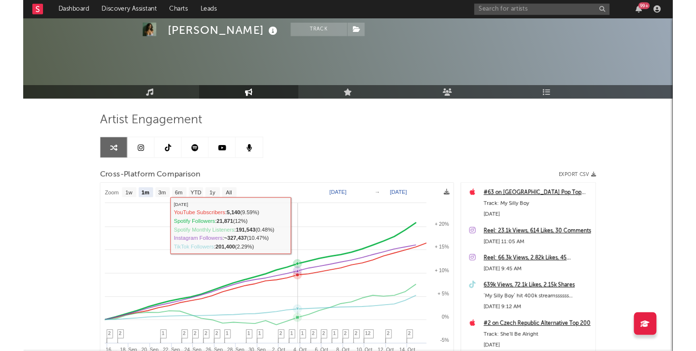
scroll to position [0, 0]
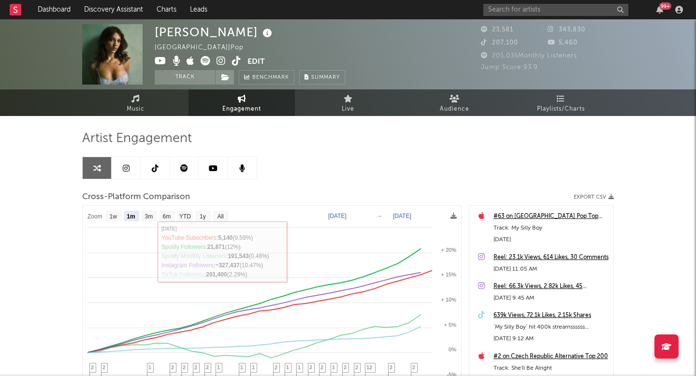
click at [238, 56] on icon at bounding box center [236, 61] width 9 height 10
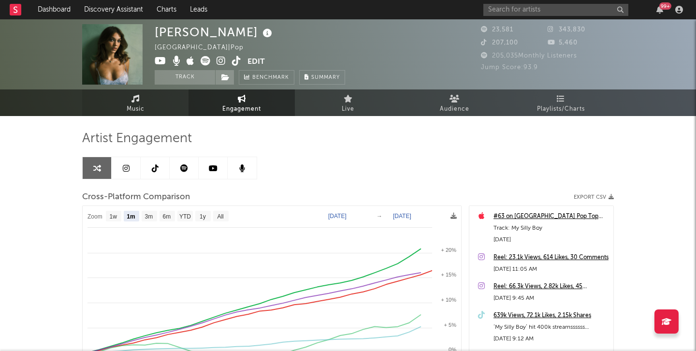
click at [130, 112] on span "Music" at bounding box center [136, 109] width 18 height 12
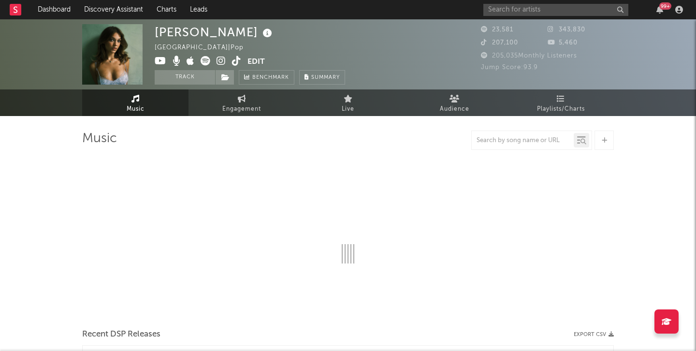
select select "1w"
